Goal: Task Accomplishment & Management: Manage account settings

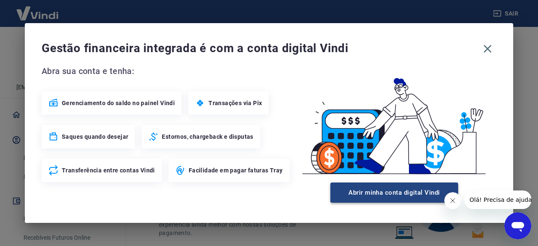
click at [416, 195] on button "Abrir minha conta digital Vindi" at bounding box center [394, 192] width 128 height 20
